Goal: Information Seeking & Learning: Find specific fact

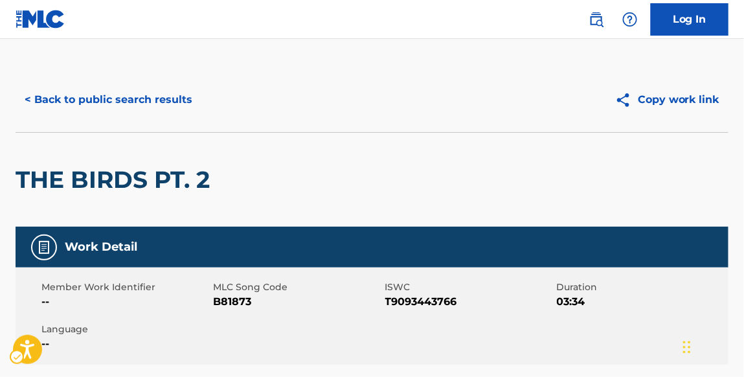
scroll to position [4, 0]
click at [166, 102] on button "< Back to public search results" at bounding box center [109, 99] width 186 height 32
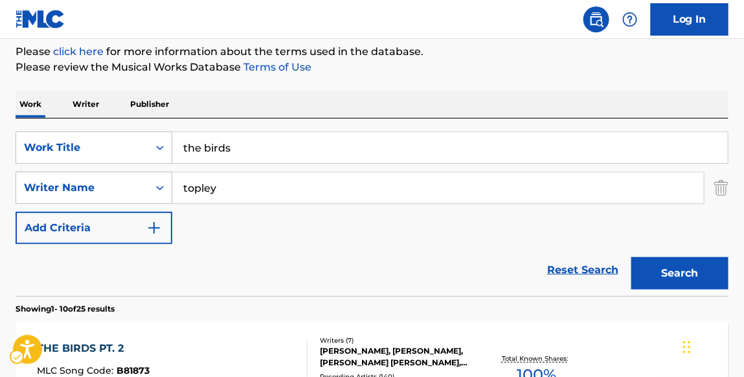
scroll to position [157, 0]
click at [581, 271] on link "Reset Search | Submit" at bounding box center [582, 270] width 84 height 28
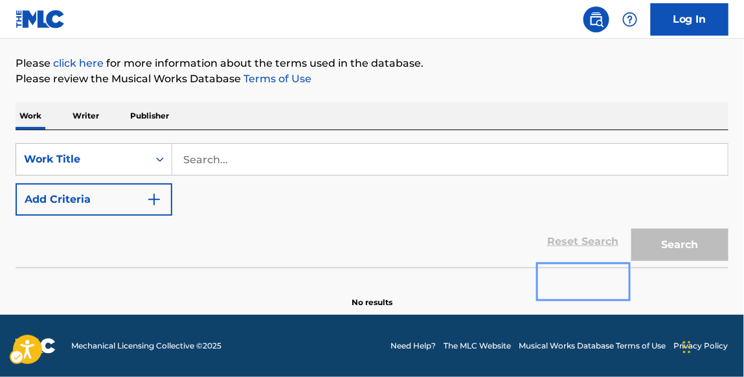
scroll to position [144, 0]
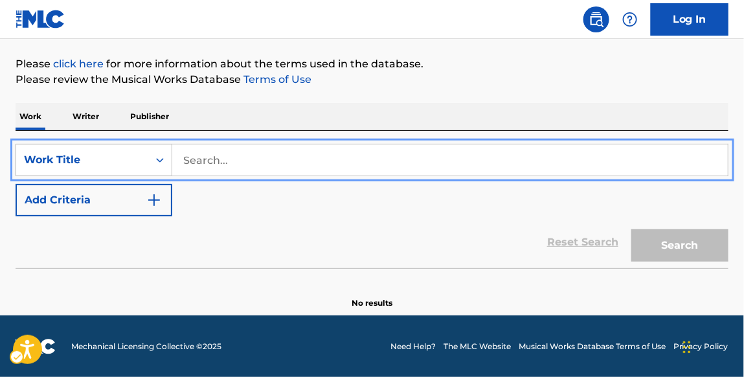
click at [161, 156] on icon "Search Form" at bounding box center [159, 159] width 13 height 13
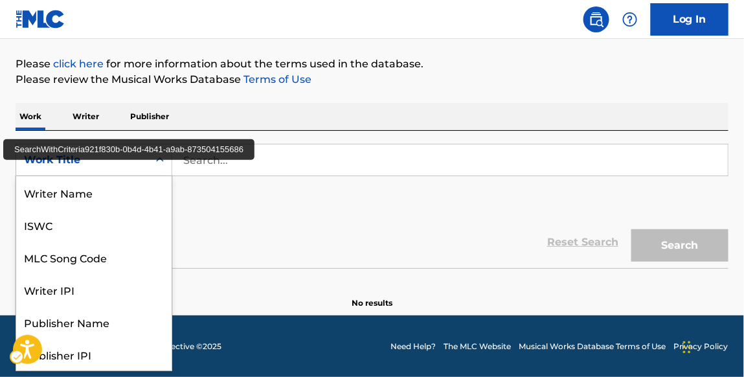
scroll to position [65, 0]
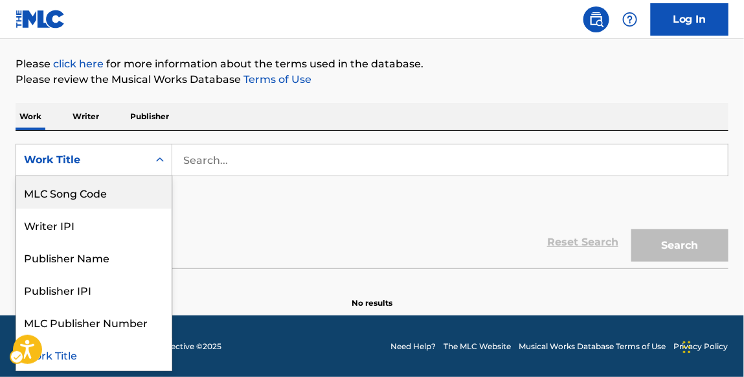
click at [138, 184] on div "MLC Song Code" at bounding box center [93, 192] width 155 height 32
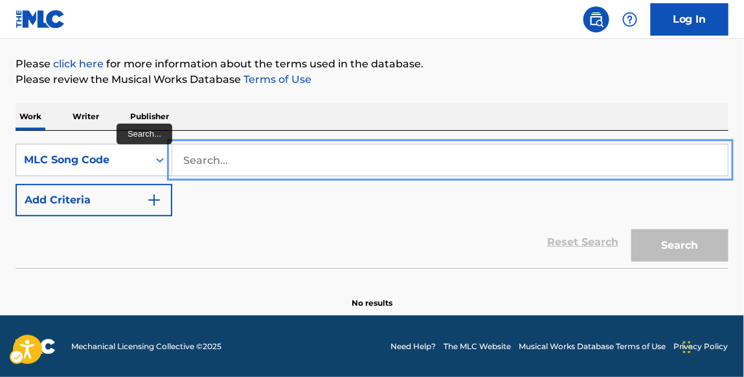
paste input "D4724P"
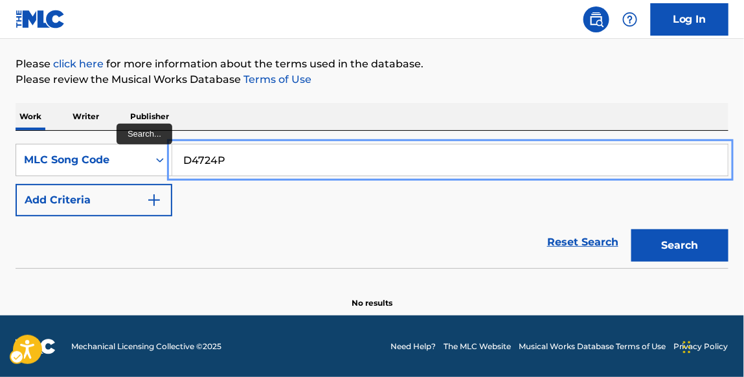
type input "D4724P"
click at [631, 229] on button "Search" at bounding box center [679, 245] width 97 height 32
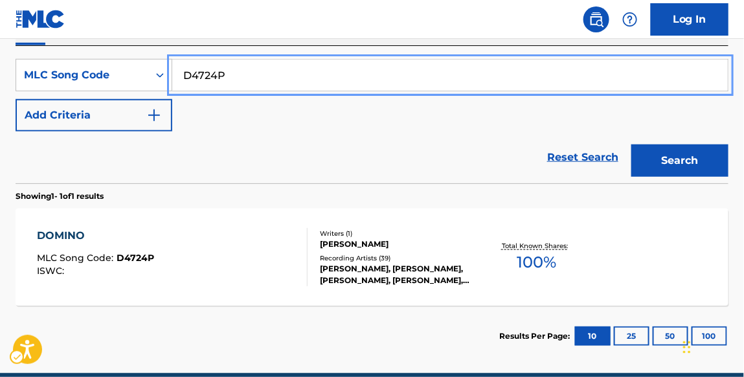
scroll to position [242, 0]
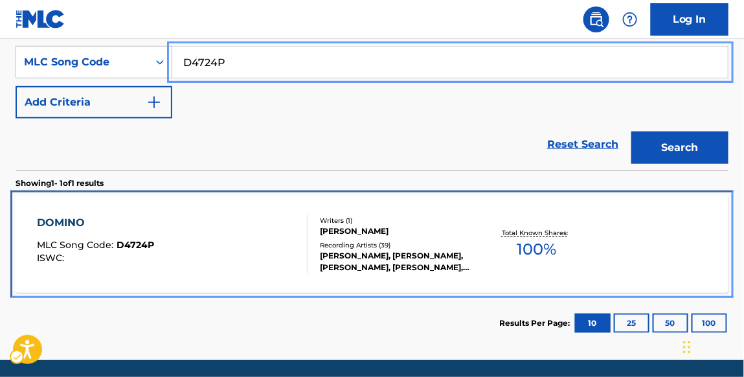
click at [82, 217] on div "DOMINO" at bounding box center [95, 223] width 117 height 16
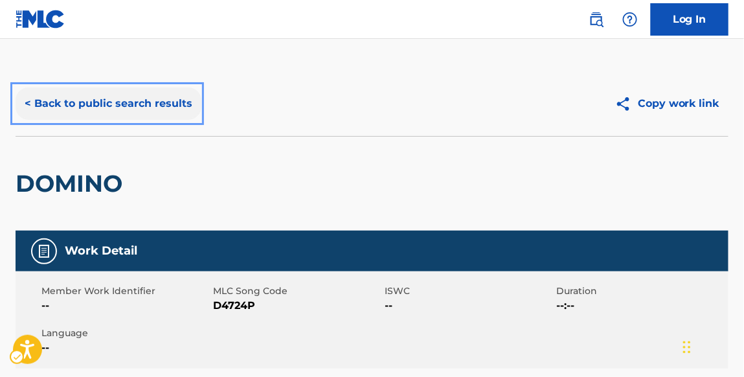
click at [169, 106] on button "< Back to public search results" at bounding box center [109, 103] width 186 height 32
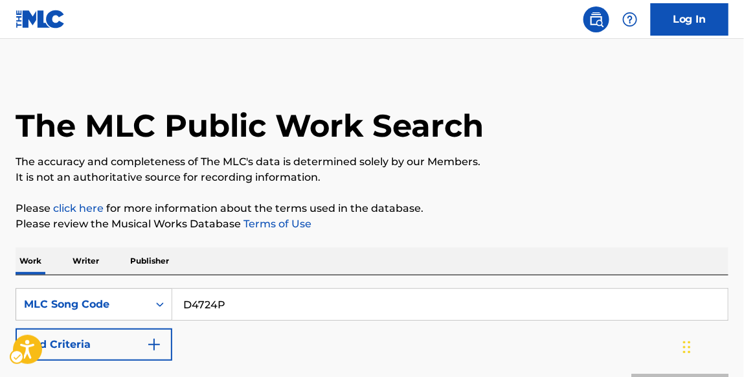
scroll to position [242, 0]
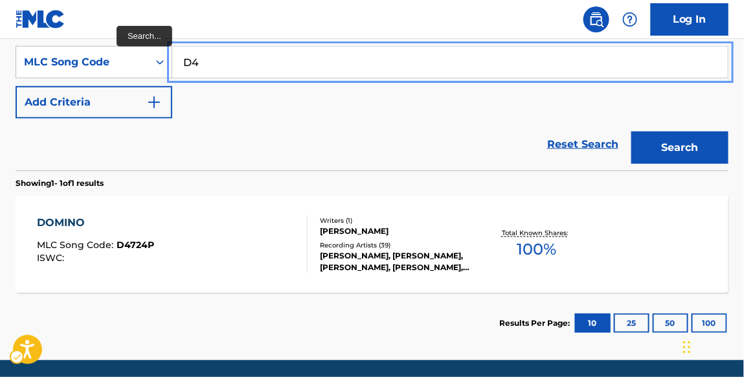
type input "D"
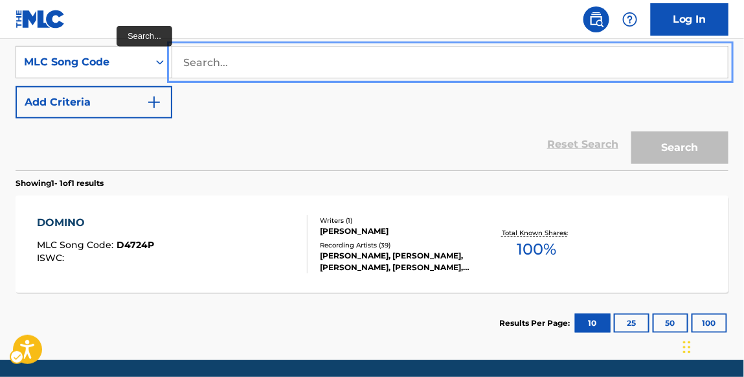
paste input "D5835D"
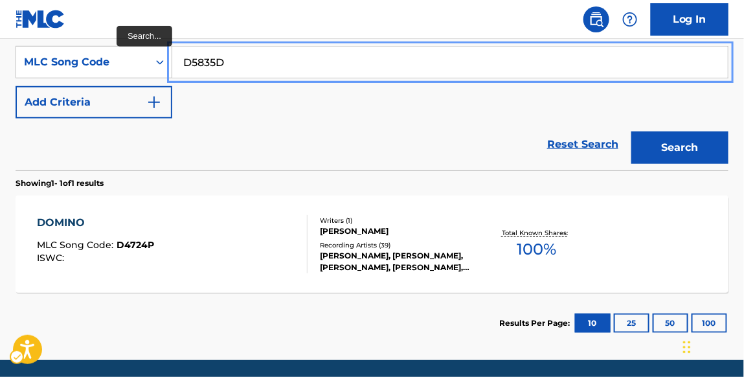
type input "D5835D"
click at [631, 131] on button "Search" at bounding box center [679, 147] width 97 height 32
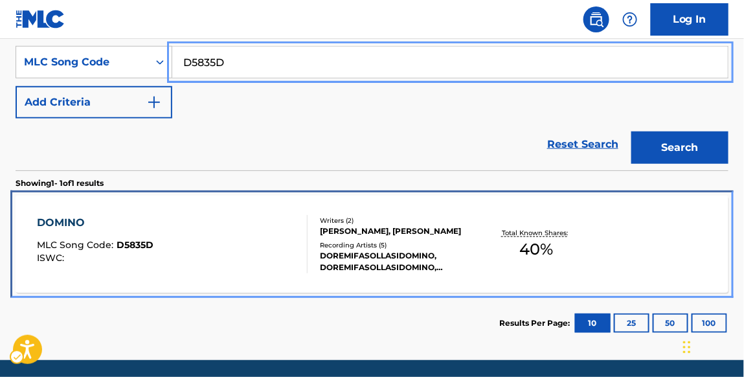
click at [69, 218] on div "DOMINO" at bounding box center [95, 223] width 116 height 16
